Goal: Contribute content: Contribute content

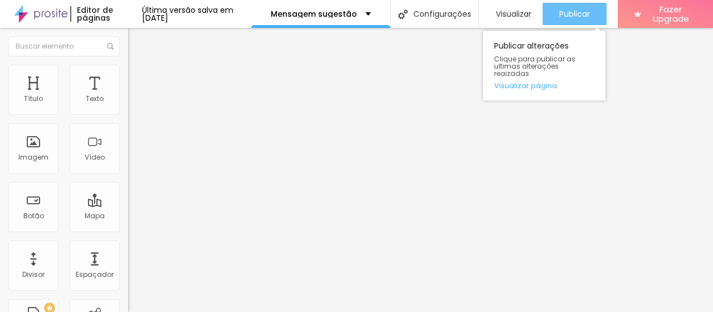
click at [590, 22] on div "Publicar" at bounding box center [574, 14] width 31 height 22
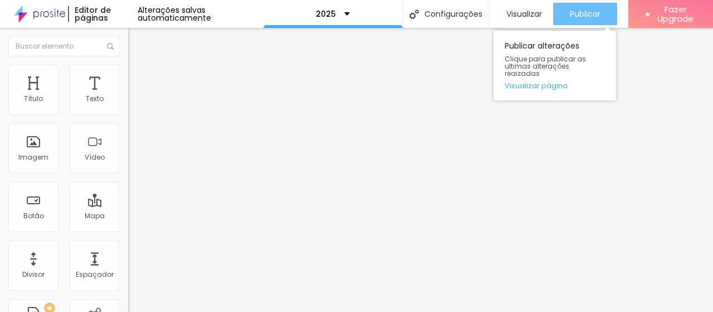
click at [584, 14] on span "Publicar" at bounding box center [585, 13] width 31 height 9
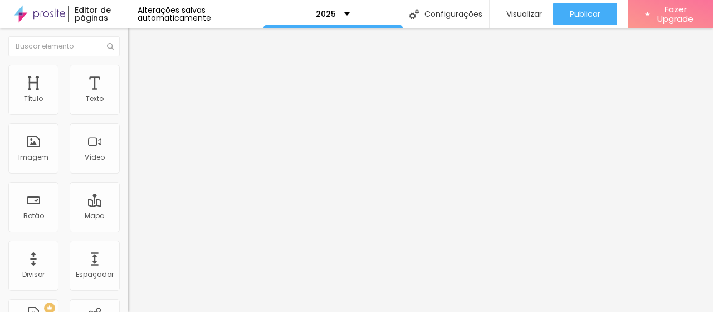
click at [128, 107] on button "button" at bounding box center [136, 101] width 16 height 12
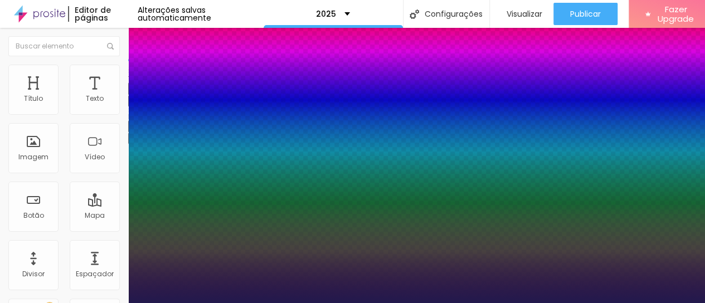
type input "1"
type input "28"
type input "1"
type input "27"
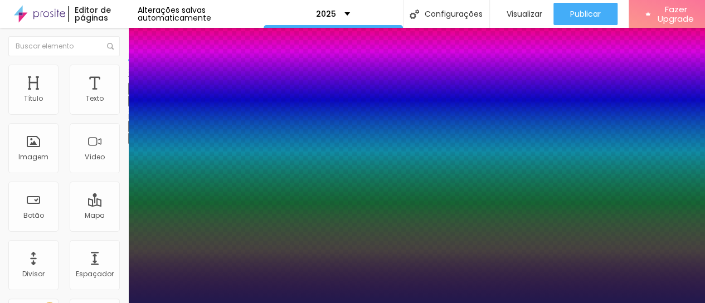
type input "27"
type input "1"
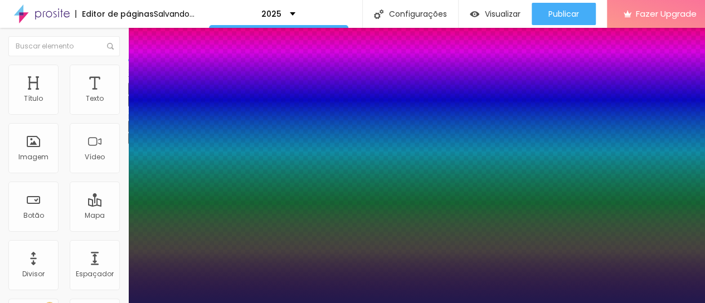
type input "26"
type input "1"
type input "25"
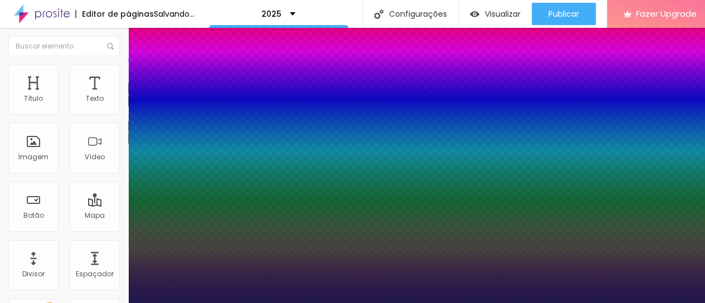
type input "1"
type input "24"
type input "1"
type input "21"
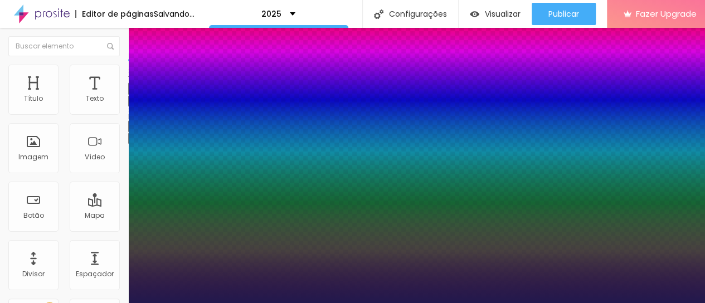
type input "21"
type input "1"
type input "20"
type input "1"
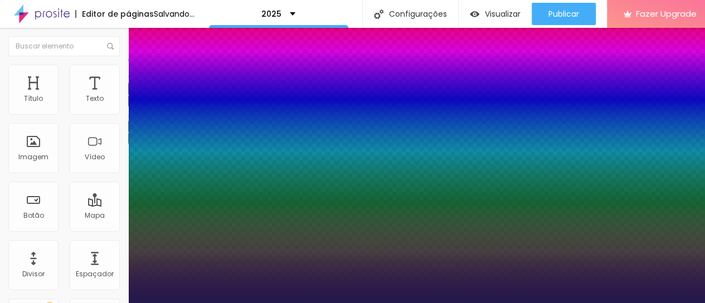
type input "18"
type input "1"
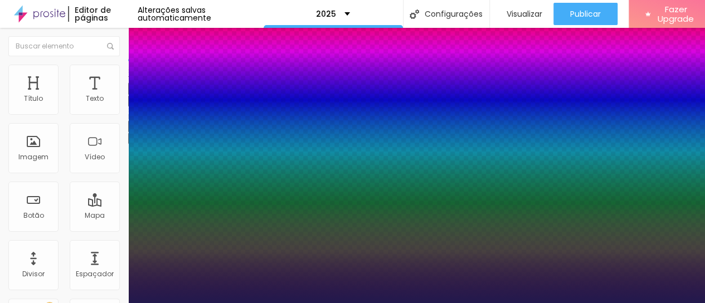
type input "17"
type input "1"
drag, startPoint x: 163, startPoint y: 188, endPoint x: 152, endPoint y: 191, distance: 11.4
type input "17"
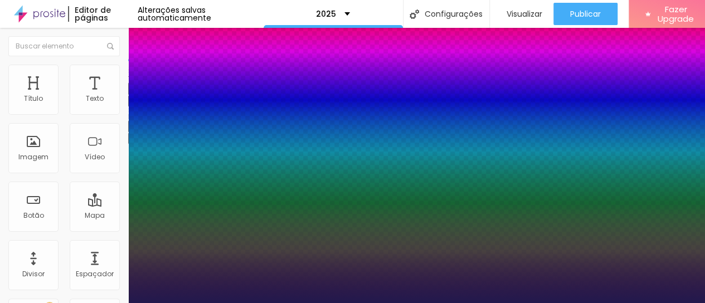
type input "1"
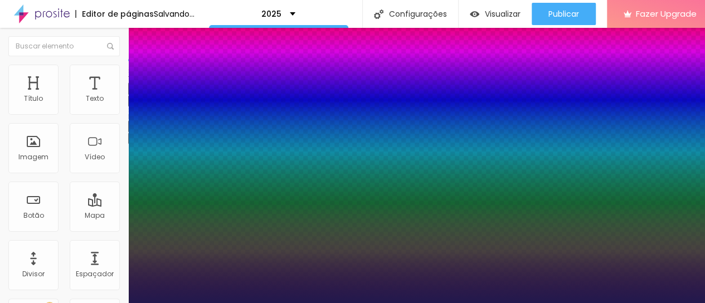
click at [319, 303] on div at bounding box center [352, 303] width 705 height 0
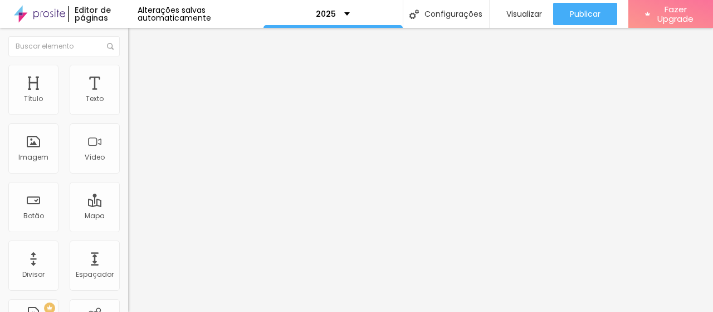
click at [134, 103] on icon "button" at bounding box center [136, 100] width 4 height 4
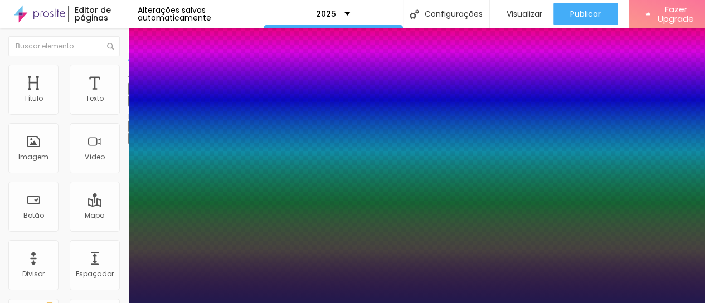
type input "1"
type input "16"
type input "1"
type input "14"
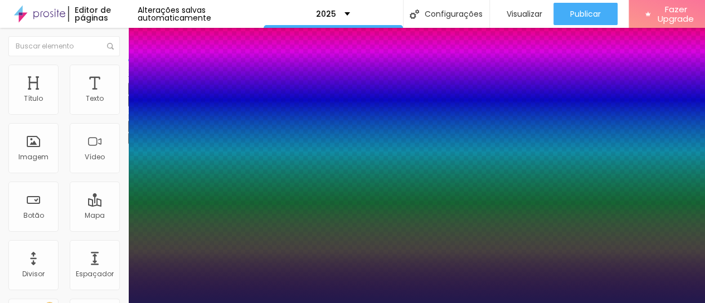
type input "14"
type input "1"
type input "11"
type input "1"
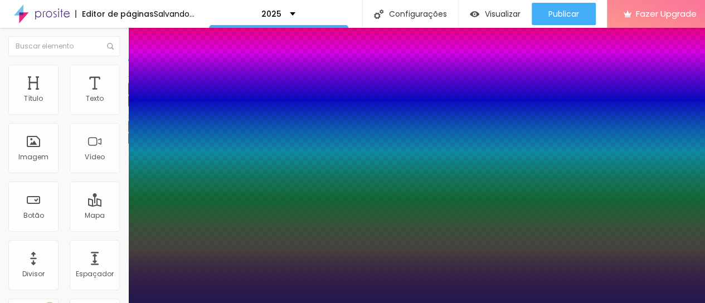
type input "11"
type input "1"
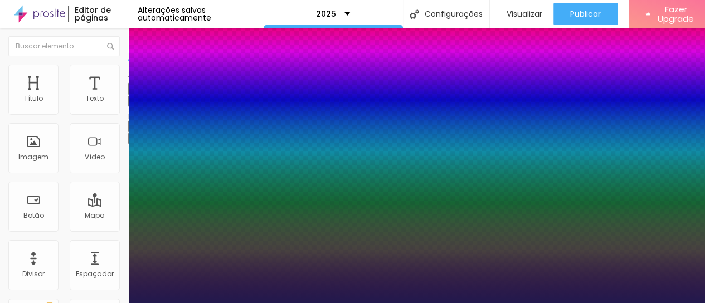
click at [361, 303] on div at bounding box center [352, 303] width 705 height 0
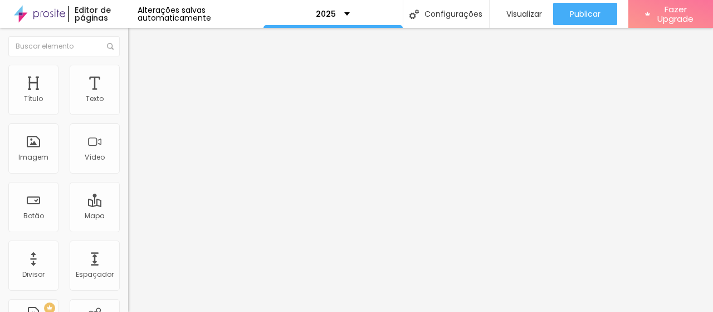
click at [133, 104] on icon "button" at bounding box center [136, 100] width 7 height 7
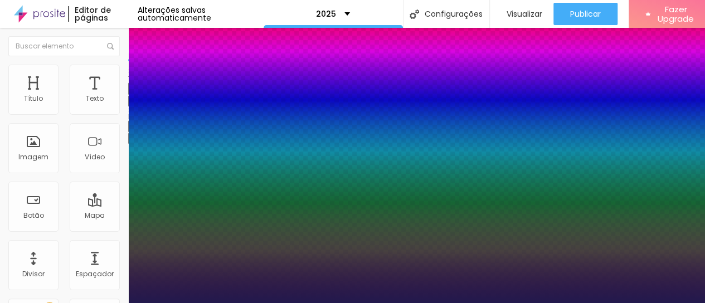
type input "1"
type input "48"
type input "1"
type input "48"
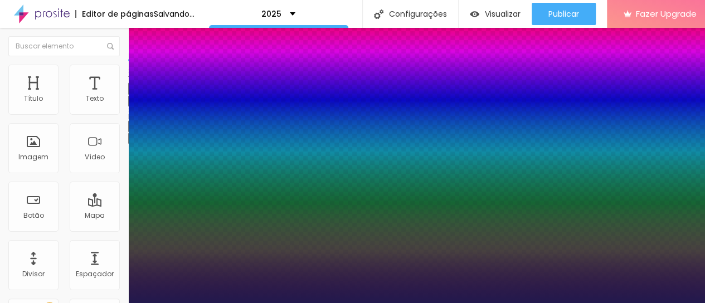
type input "1"
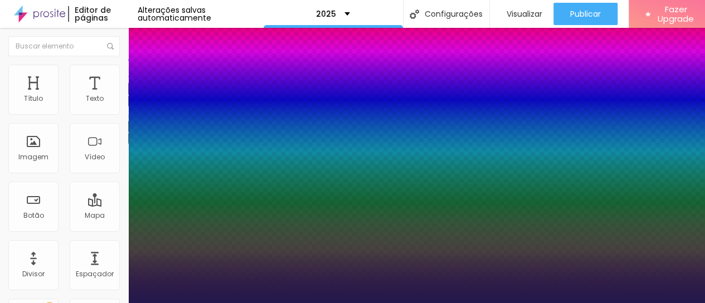
type input "39"
type input "1"
type input "39"
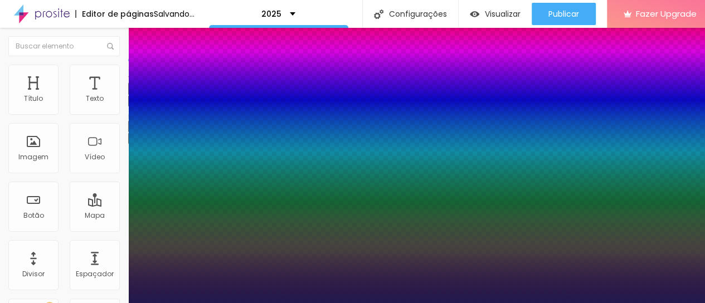
type input "1"
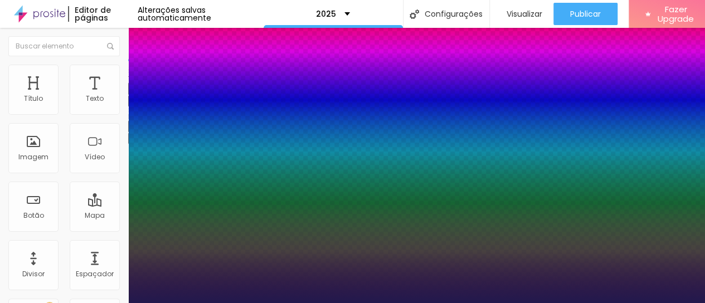
type input "37"
type input "1"
type input "36"
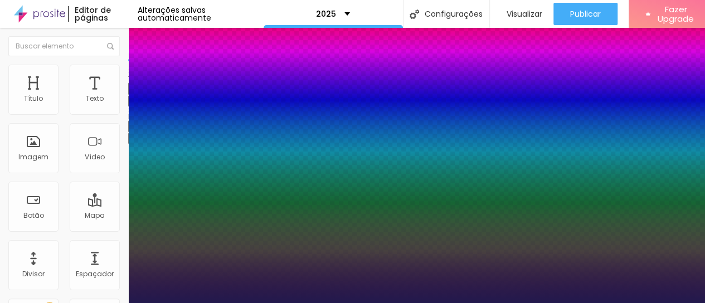
type input "1"
type input "35"
type input "1"
type input "34"
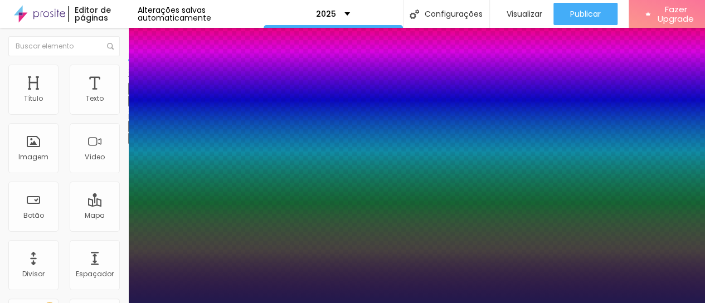
type input "34"
type input "1"
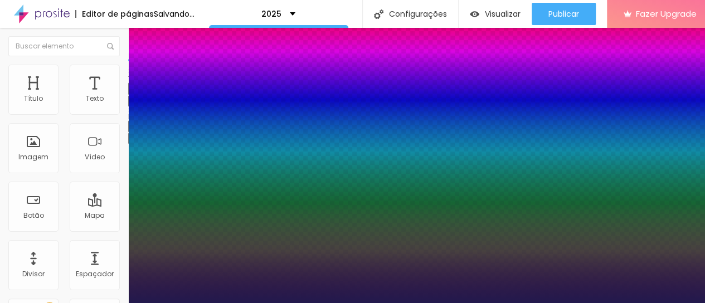
type input "34"
type input "1"
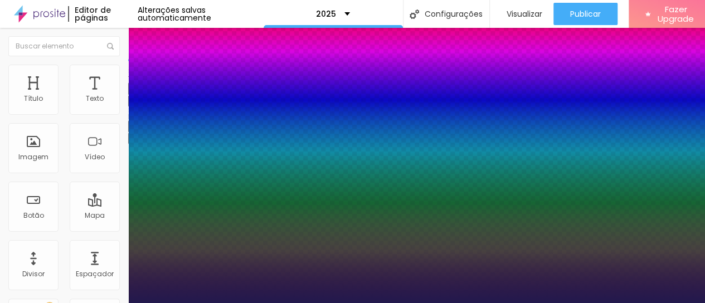
click at [460, 303] on div at bounding box center [352, 303] width 705 height 0
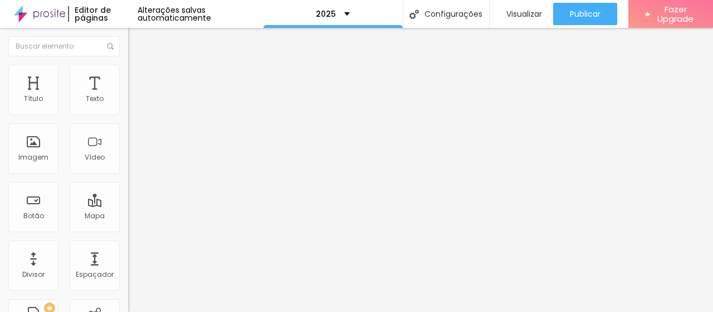
click at [133, 104] on icon "button" at bounding box center [136, 100] width 7 height 7
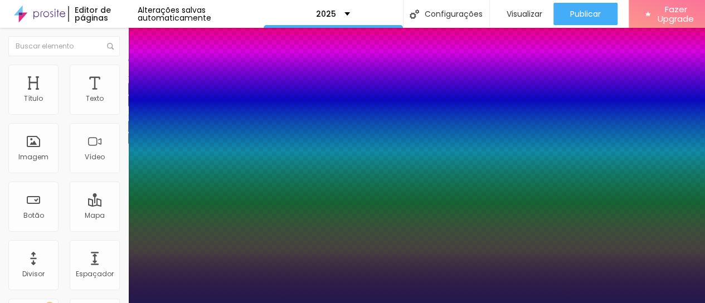
type input "1"
click at [314, 303] on div at bounding box center [352, 303] width 705 height 0
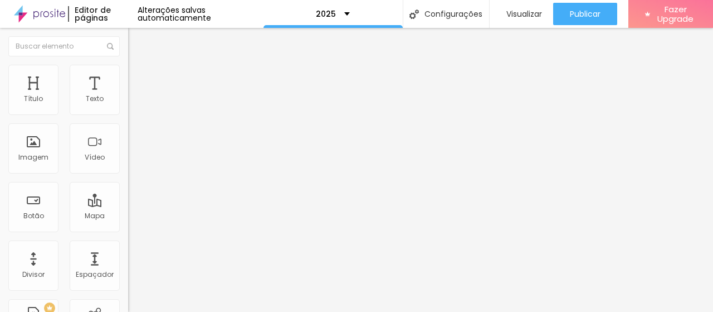
click at [128, 107] on button "button" at bounding box center [136, 101] width 16 height 12
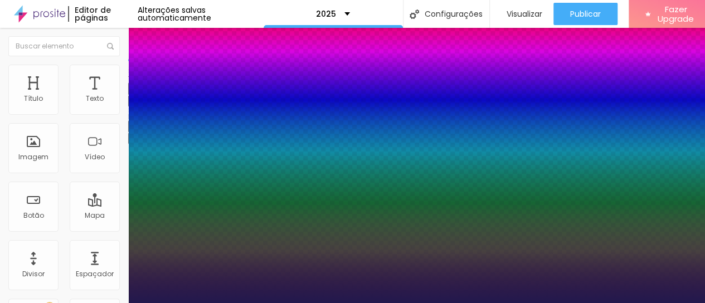
type input "1"
type input "32"
type input "1"
type input "31"
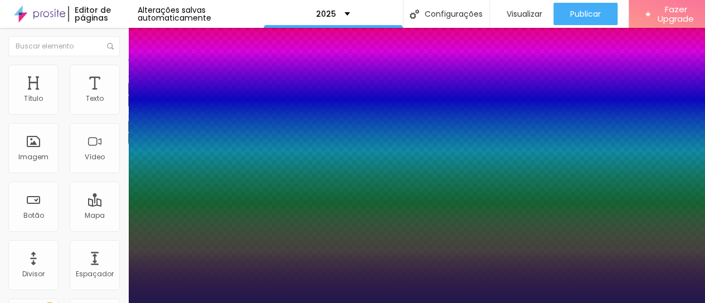
type input "31"
type input "1"
type input "32"
type input "1"
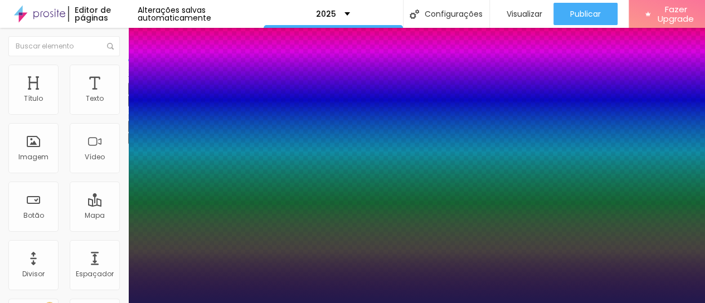
type input "32"
click at [462, 303] on div at bounding box center [352, 303] width 705 height 0
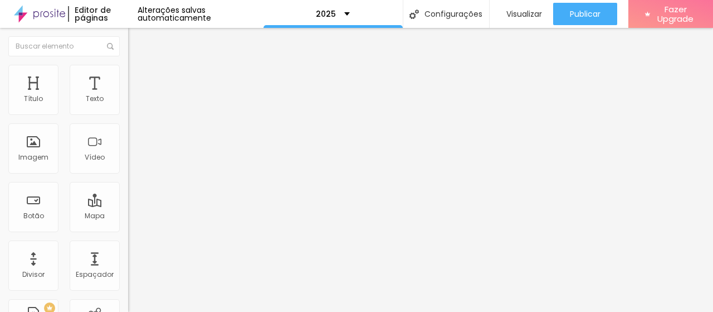
click at [133, 104] on icon "button" at bounding box center [136, 100] width 7 height 7
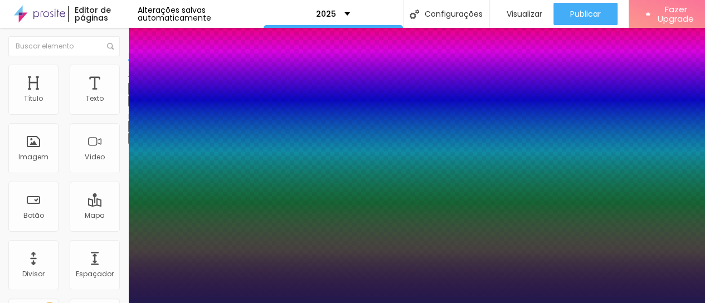
type input "1"
type input "17"
type input "1"
type input "15"
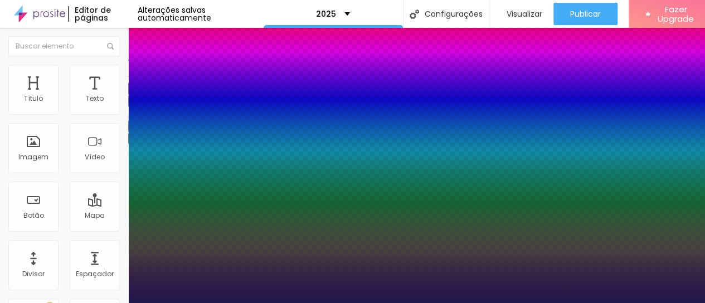
type input "15"
type input "1"
type input "14"
type input "1"
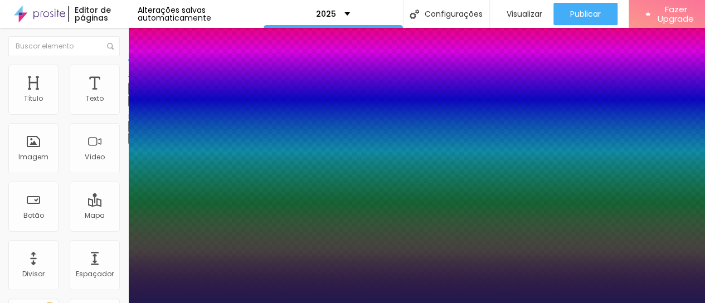
type input "14"
type input "1"
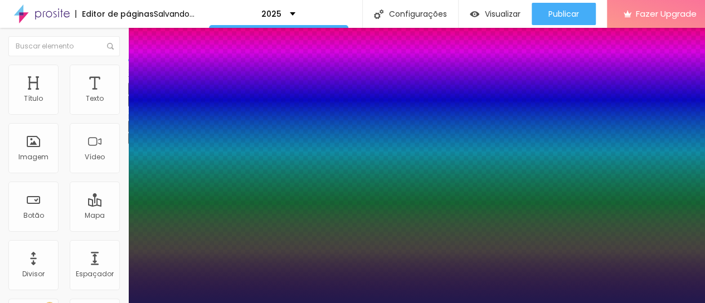
click at [357, 303] on div at bounding box center [352, 303] width 705 height 0
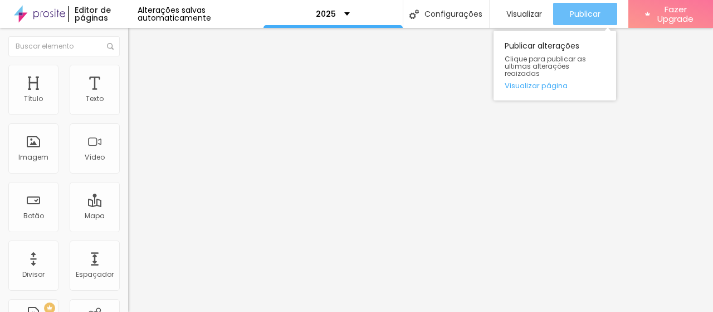
click at [563, 9] on button "Publicar" at bounding box center [585, 14] width 64 height 22
click at [600, 14] on button "Publicar" at bounding box center [585, 14] width 64 height 22
click at [570, 16] on span "Publicar" at bounding box center [585, 13] width 31 height 9
click at [585, 17] on span "Publicar" at bounding box center [585, 13] width 31 height 9
